Goal: Browse casually: Explore the website without a specific task or goal

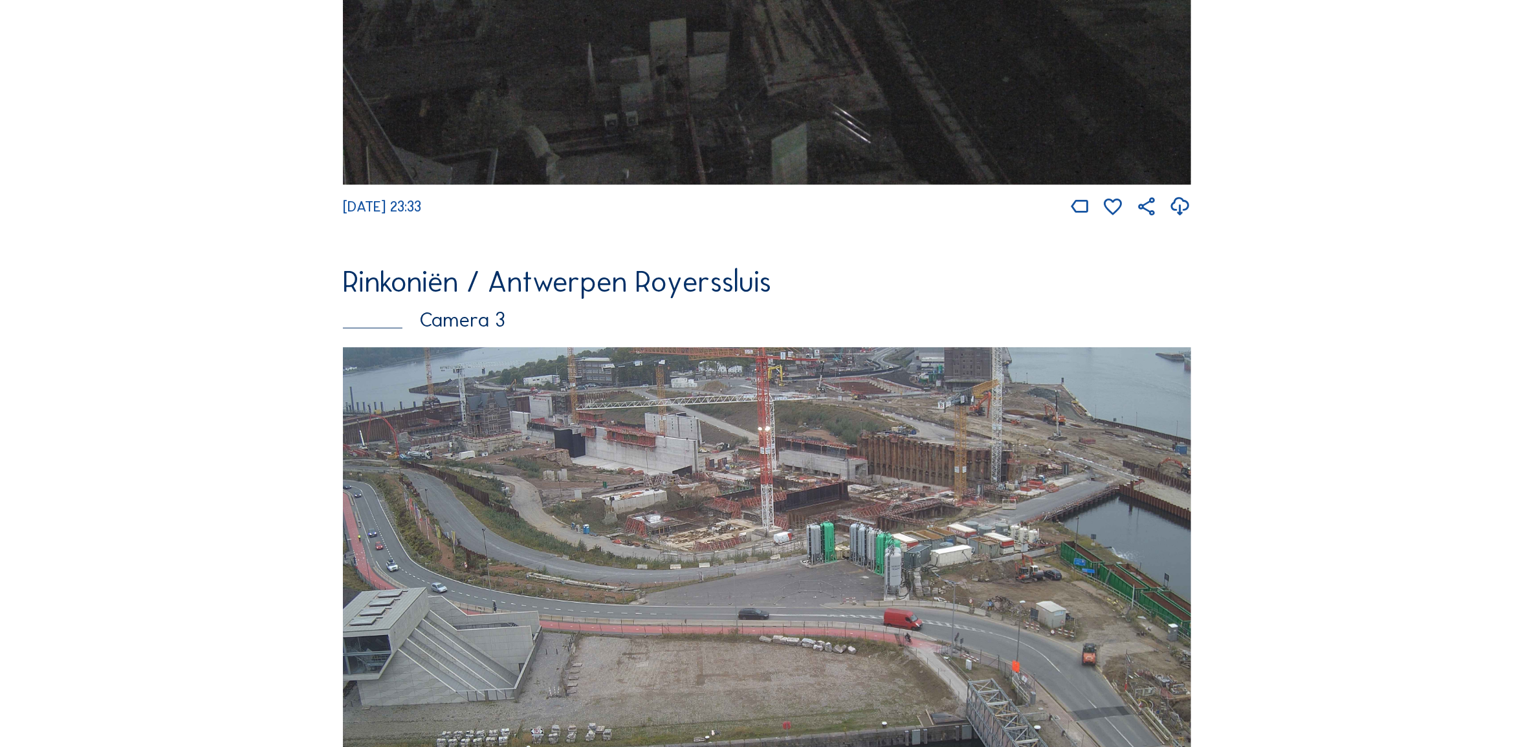
scroll to position [3037, 0]
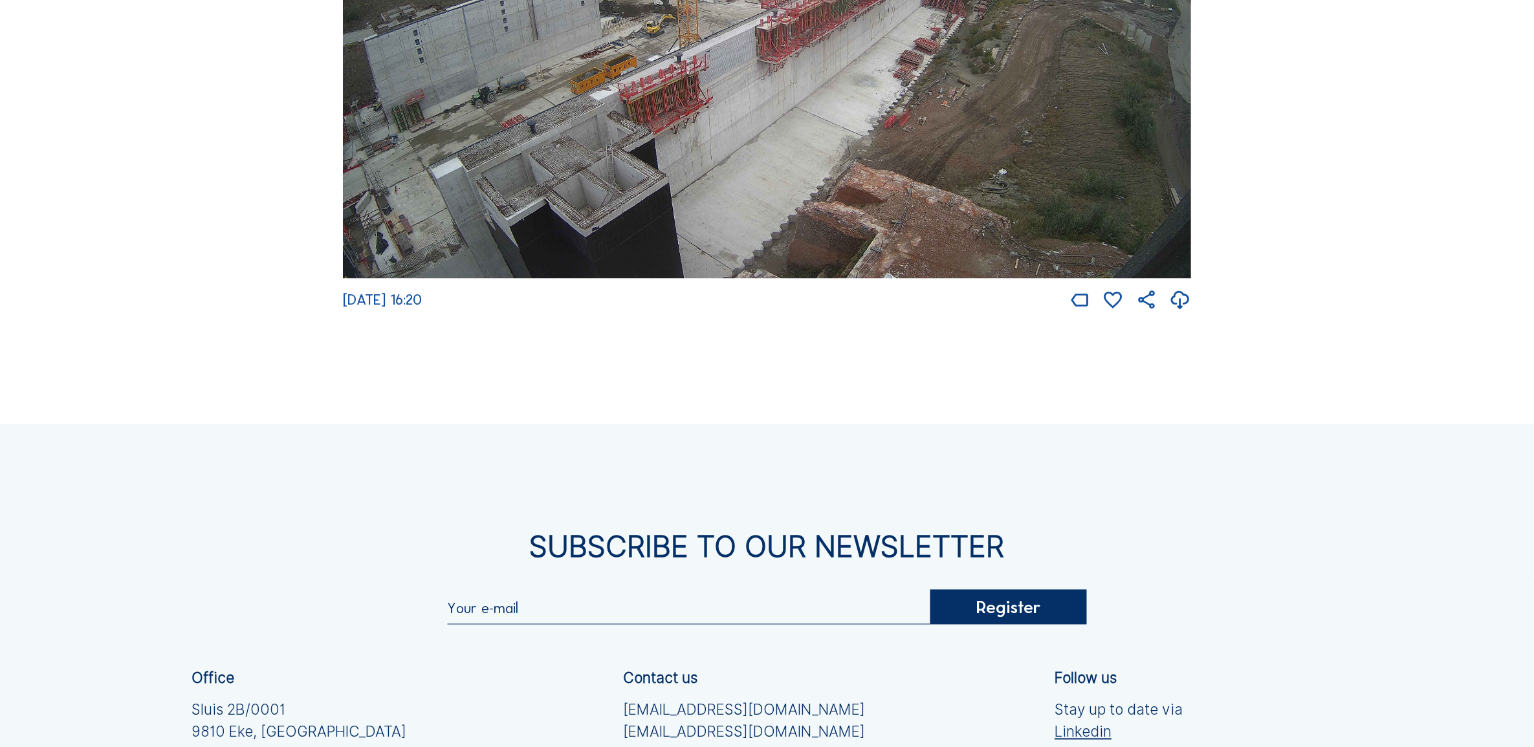
click at [699, 160] on img at bounding box center [767, 40] width 848 height 478
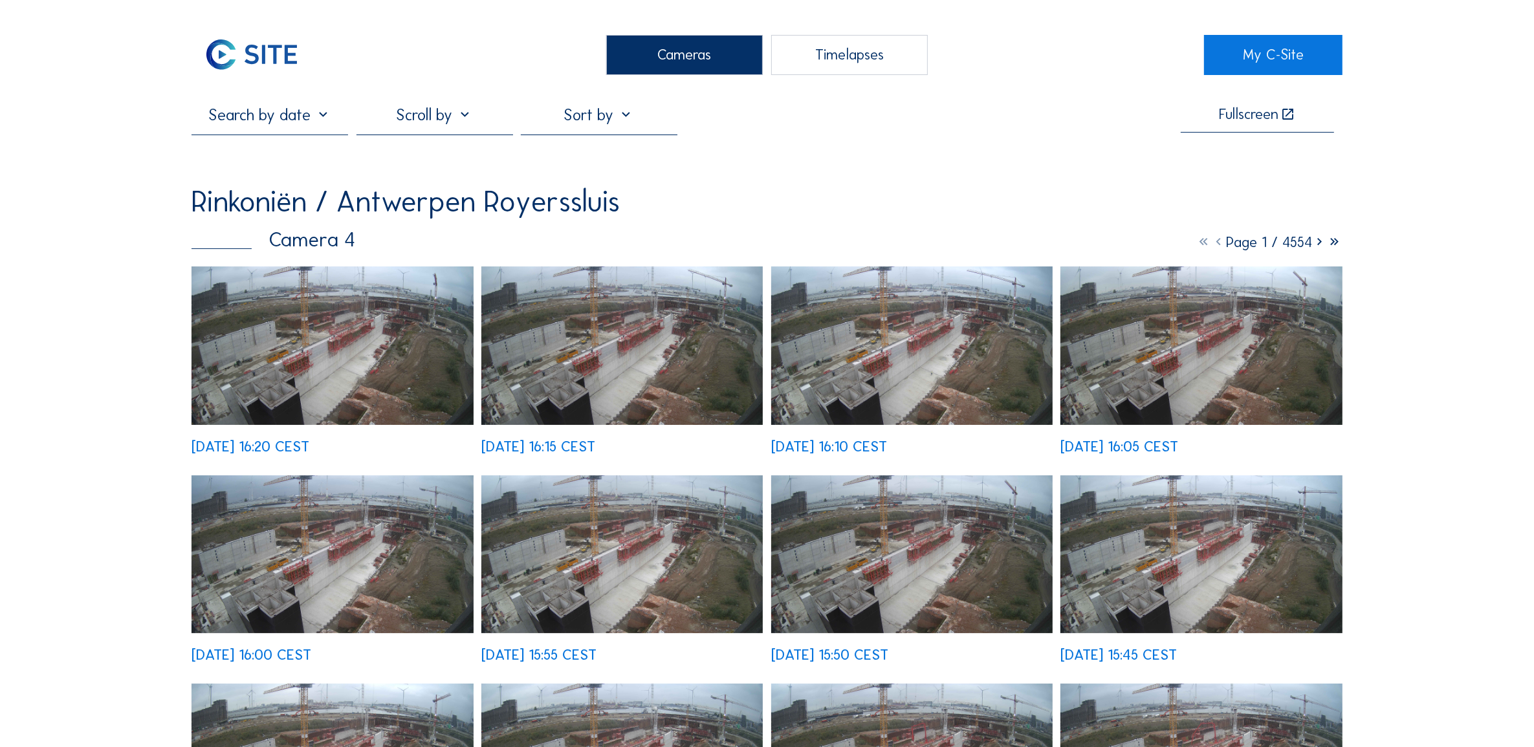
click at [306, 337] on img at bounding box center [332, 346] width 281 height 159
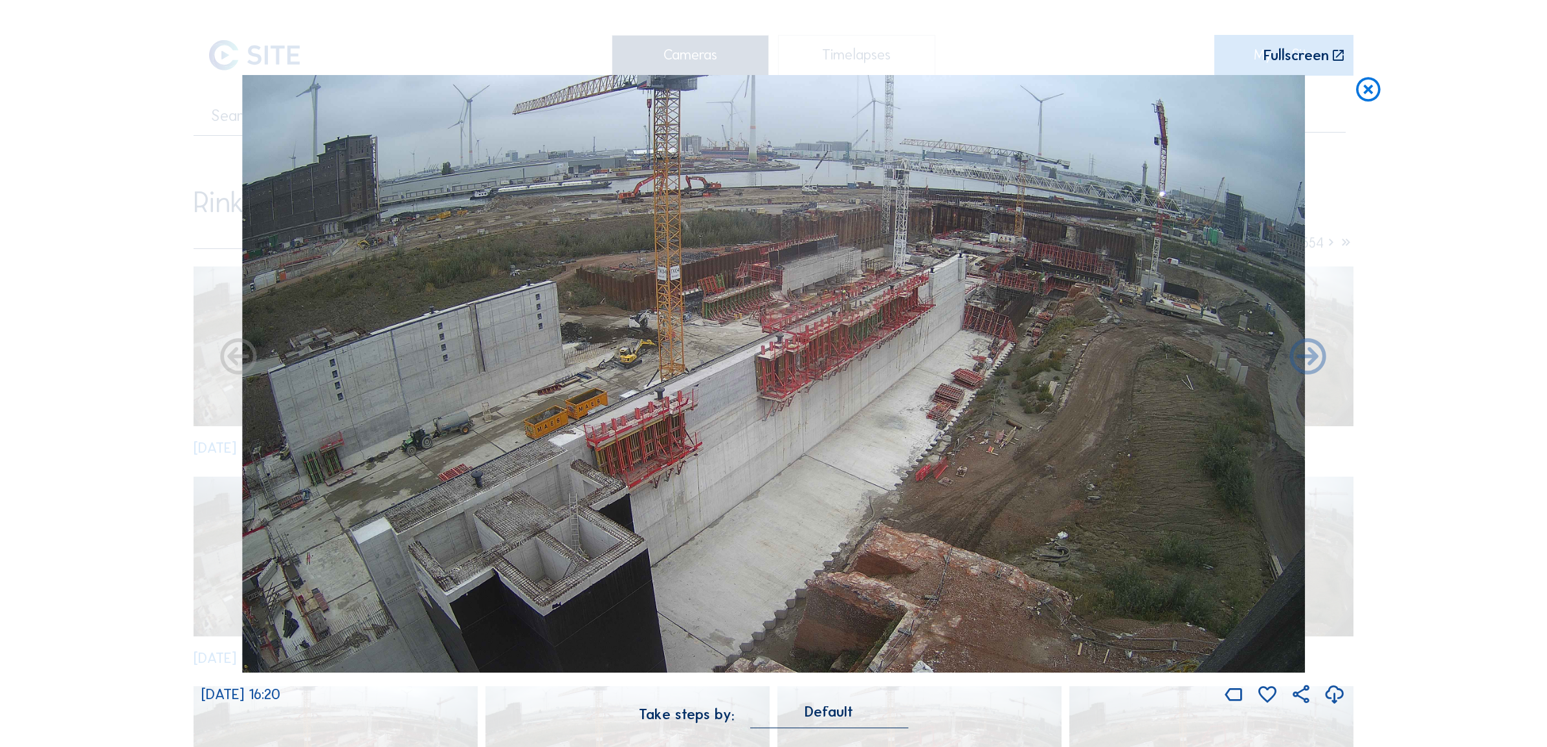
click at [1366, 87] on icon at bounding box center [1367, 90] width 29 height 30
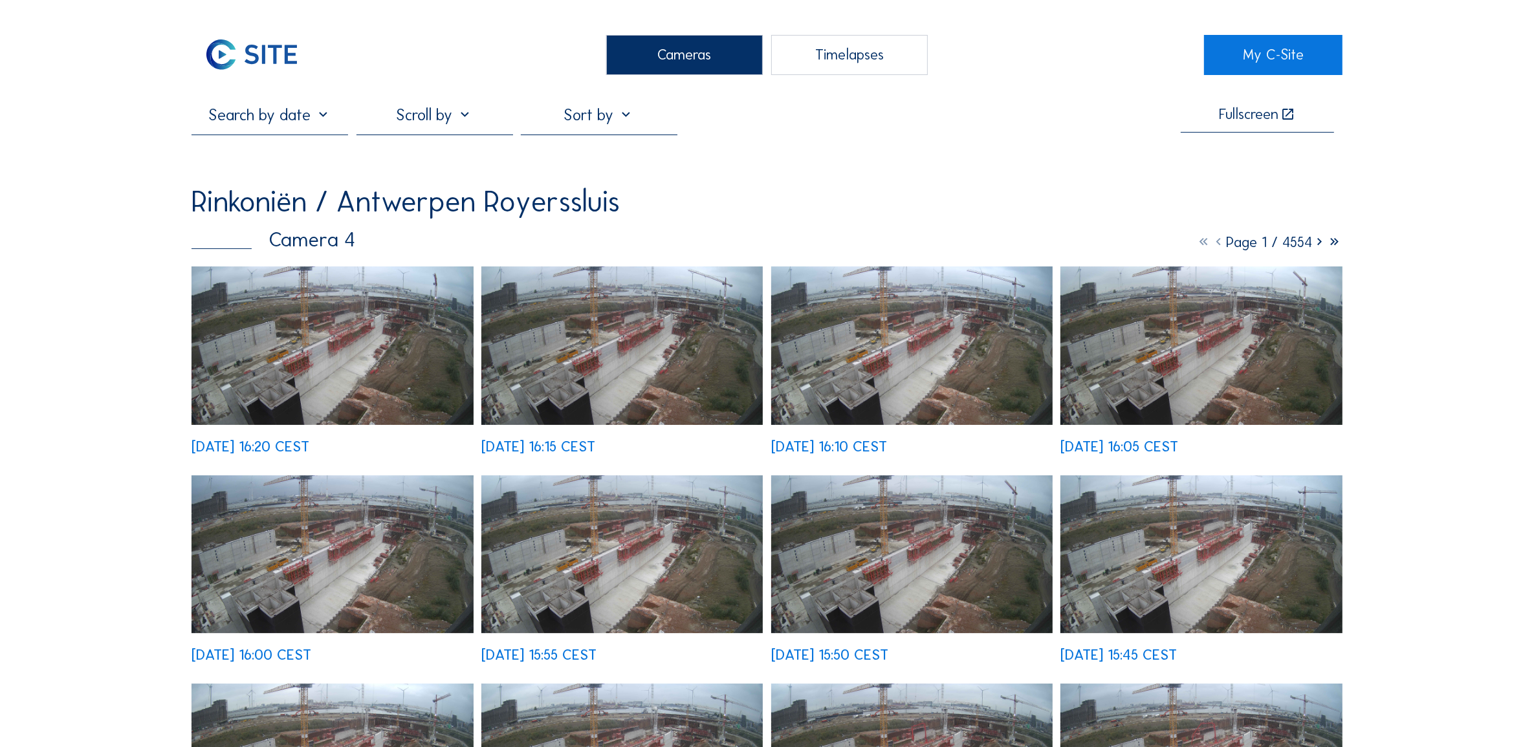
click at [725, 47] on div "Cameras" at bounding box center [684, 55] width 157 height 40
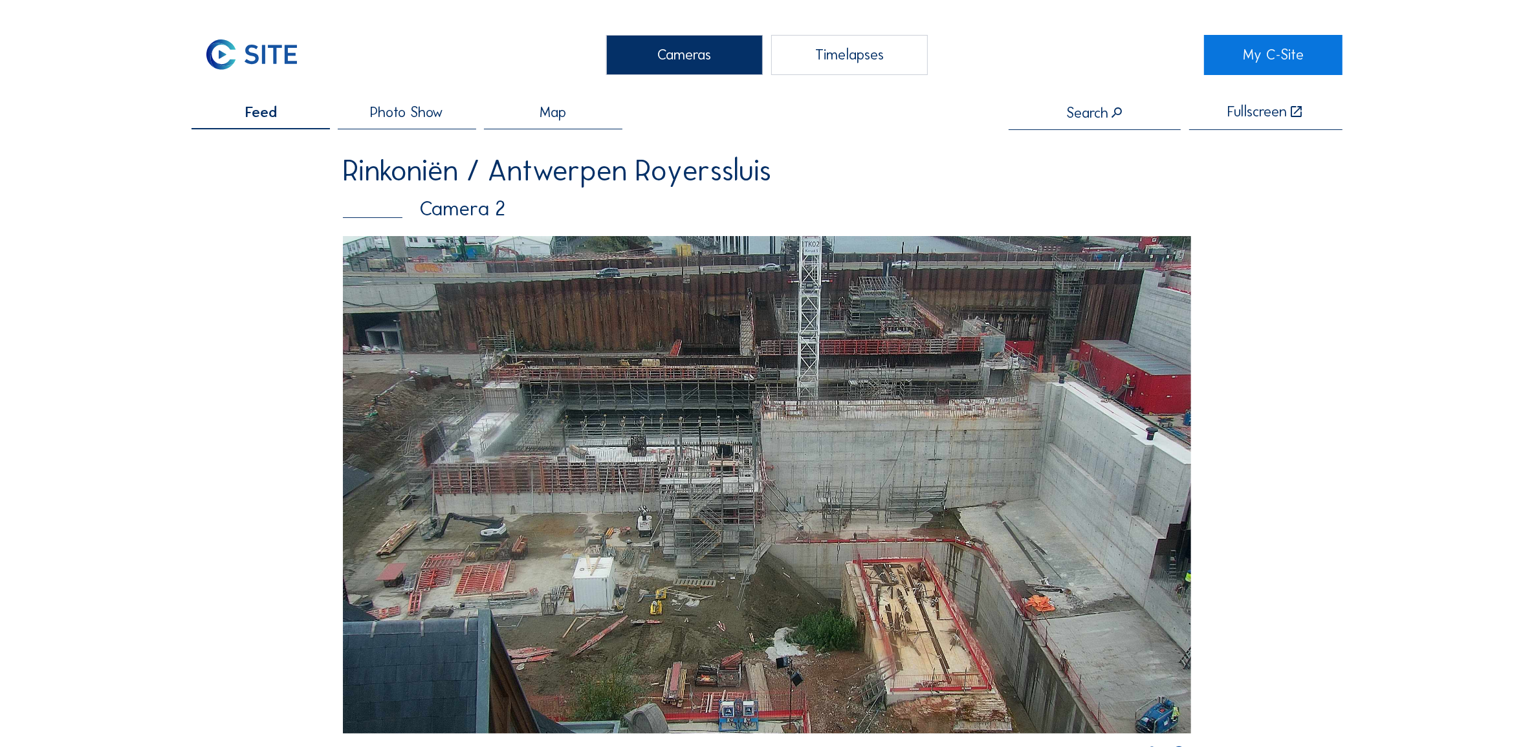
click at [929, 320] on img at bounding box center [767, 485] width 848 height 498
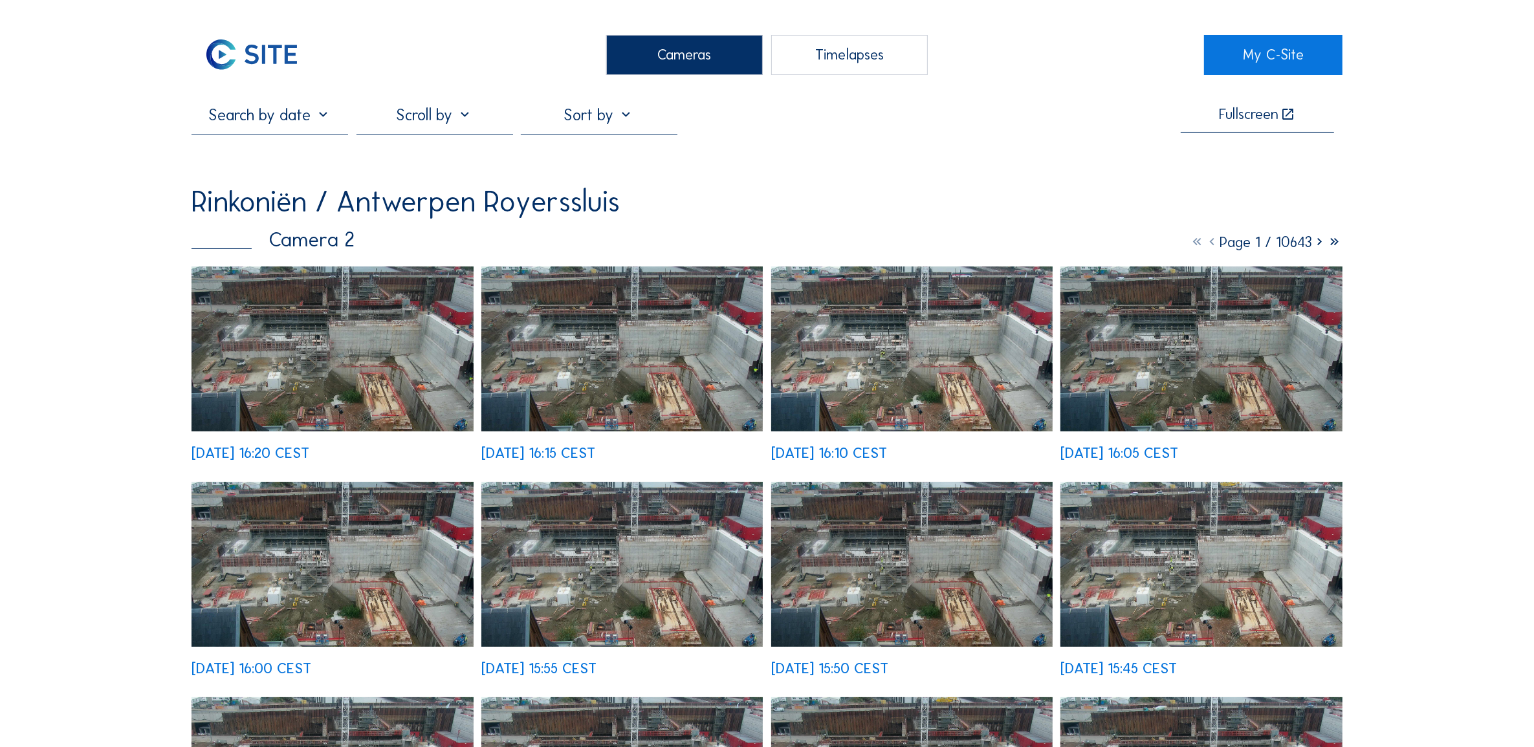
click at [331, 371] on img at bounding box center [332, 349] width 281 height 165
